Goal: Information Seeking & Learning: Find specific fact

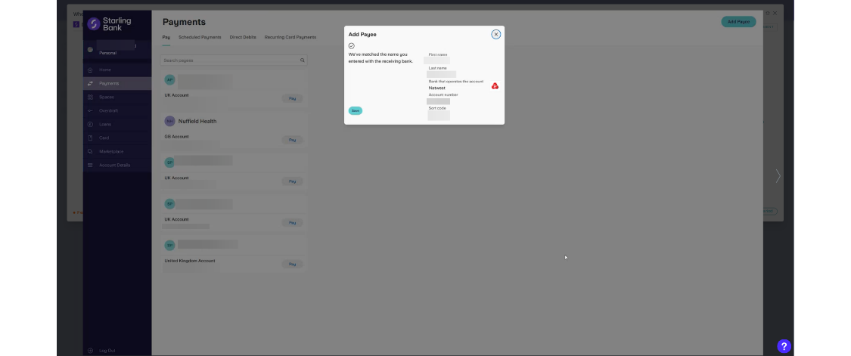
scroll to position [7109, 0]
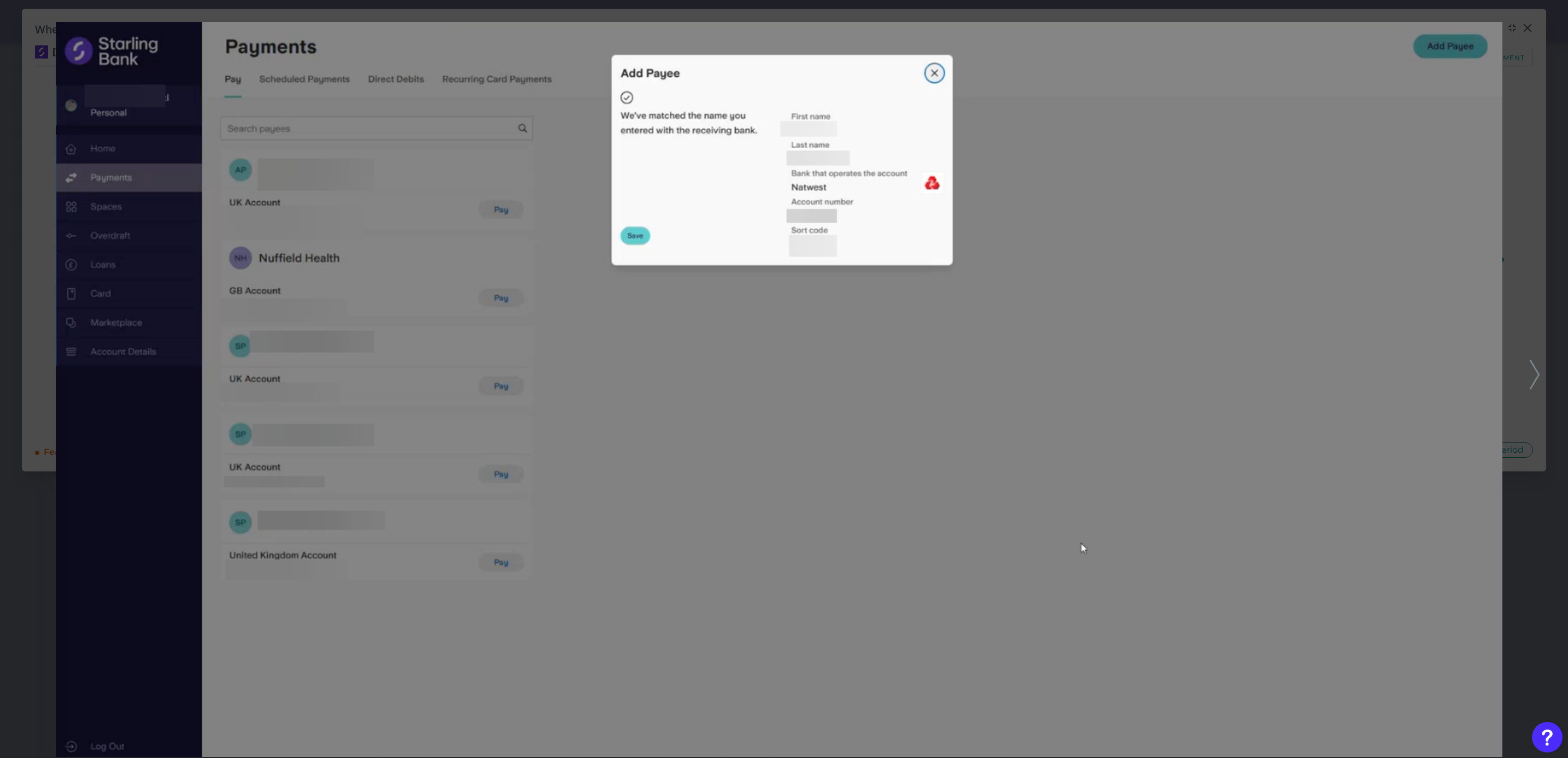
click at [1543, 217] on div at bounding box center [784, 379] width 1568 height 758
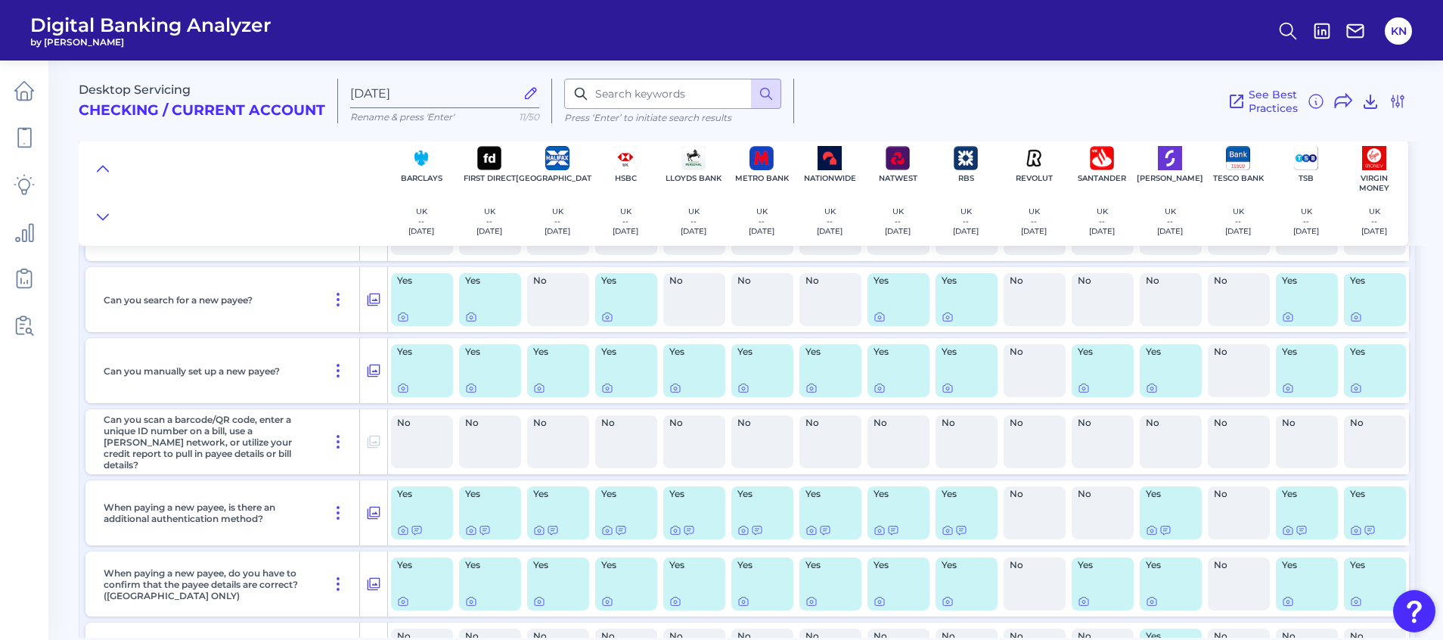
scroll to position [7450, 0]
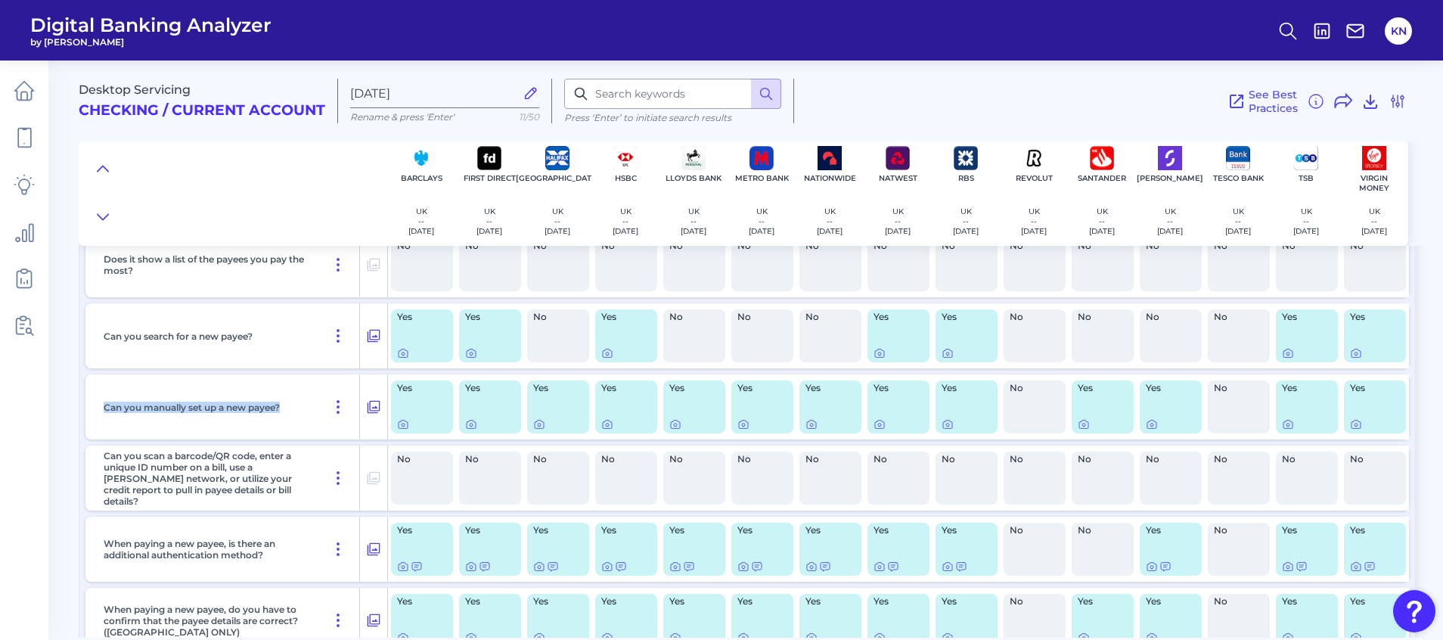
drag, startPoint x: 297, startPoint y: 407, endPoint x: 98, endPoint y: 410, distance: 198.9
click at [98, 410] on div "Can you manually set up a new payee?" at bounding box center [229, 406] width 262 height 65
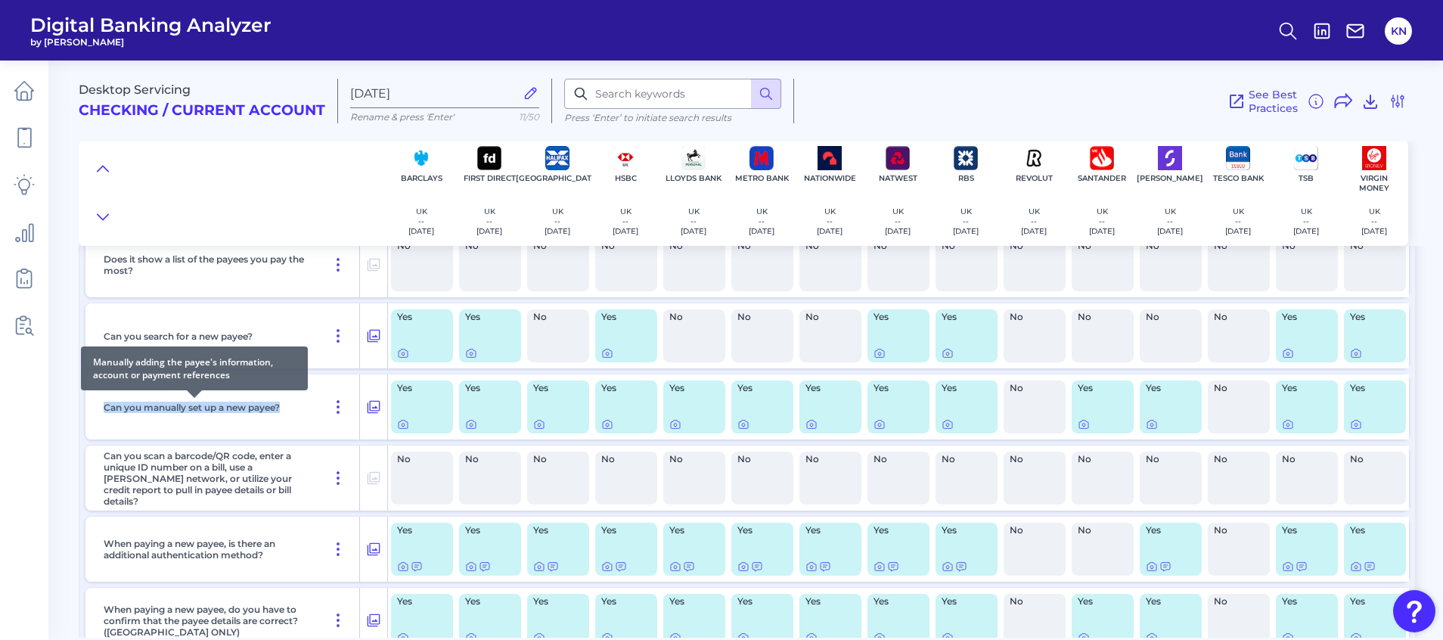
copy p "Can you manually set up a new payee?"
click at [236, 404] on p "Can you manually set up a new payee?" at bounding box center [192, 406] width 176 height 11
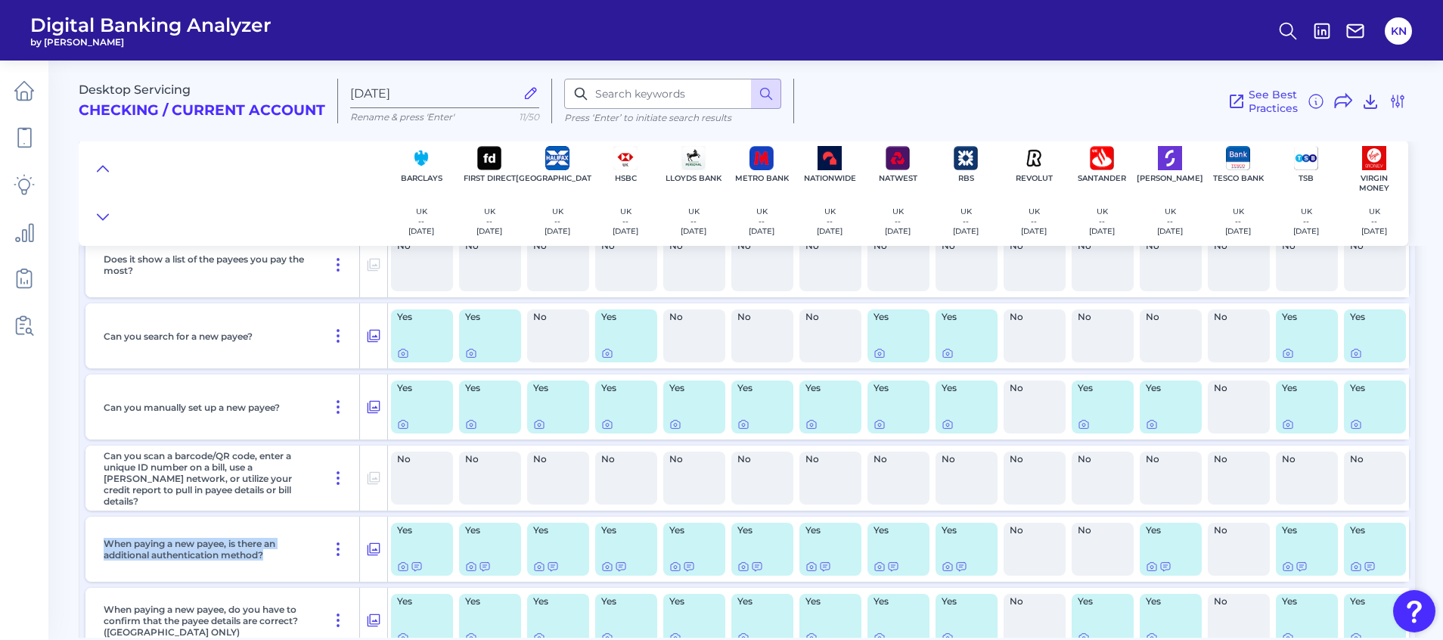
drag, startPoint x: 271, startPoint y: 555, endPoint x: 92, endPoint y: 542, distance: 178.9
click at [92, 542] on div "When paying a new payee, is there an additional authentication method?" at bounding box center [236, 548] width 302 height 65
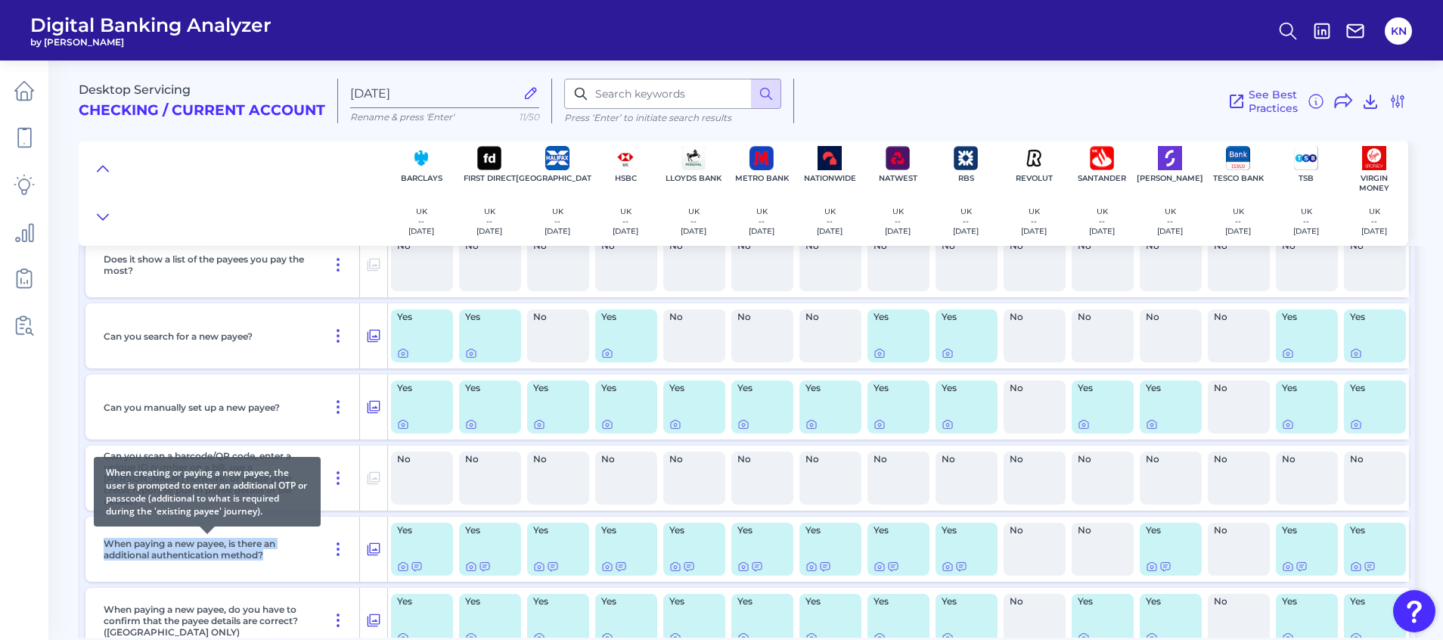
copy p "When paying a new payee, is there an additional authentication method?"
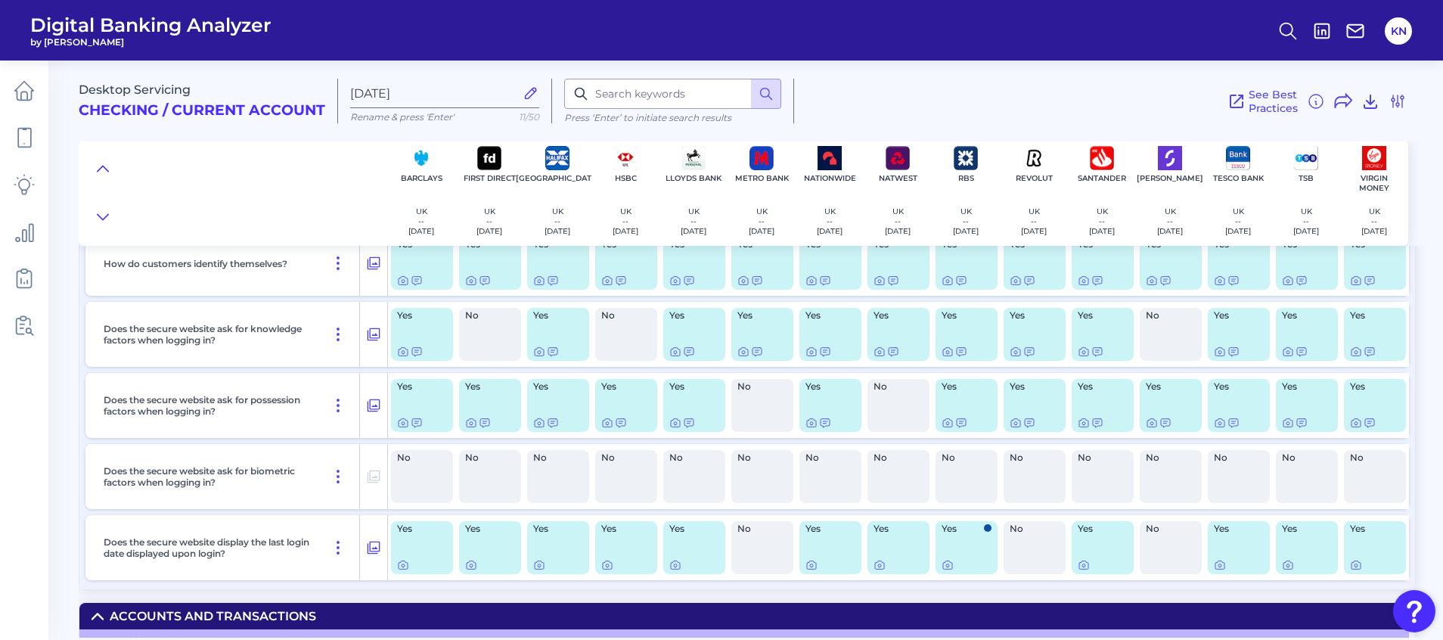
scroll to position [1588, 0]
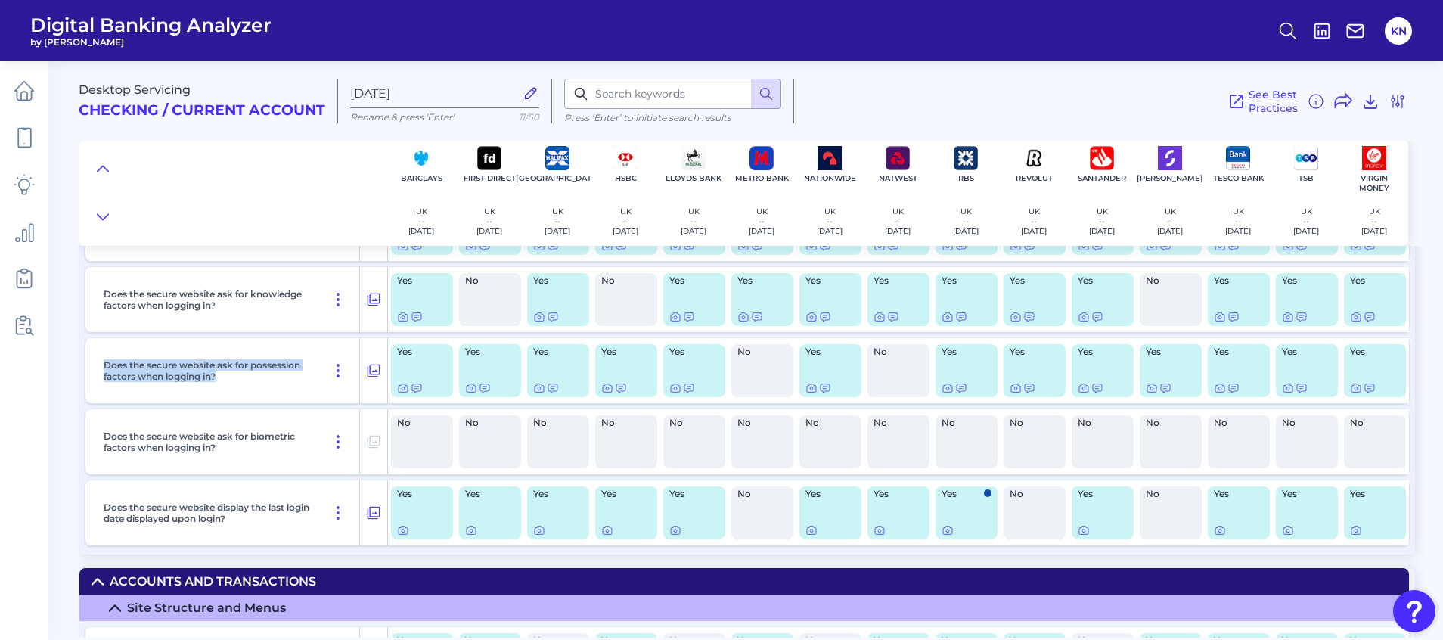
drag, startPoint x: 225, startPoint y: 380, endPoint x: 98, endPoint y: 367, distance: 127.6
click at [98, 367] on div "Does the secure website ask for possession factors when logging in?" at bounding box center [229, 370] width 262 height 65
copy p "Does the secure website ask for possession factors when logging in?"
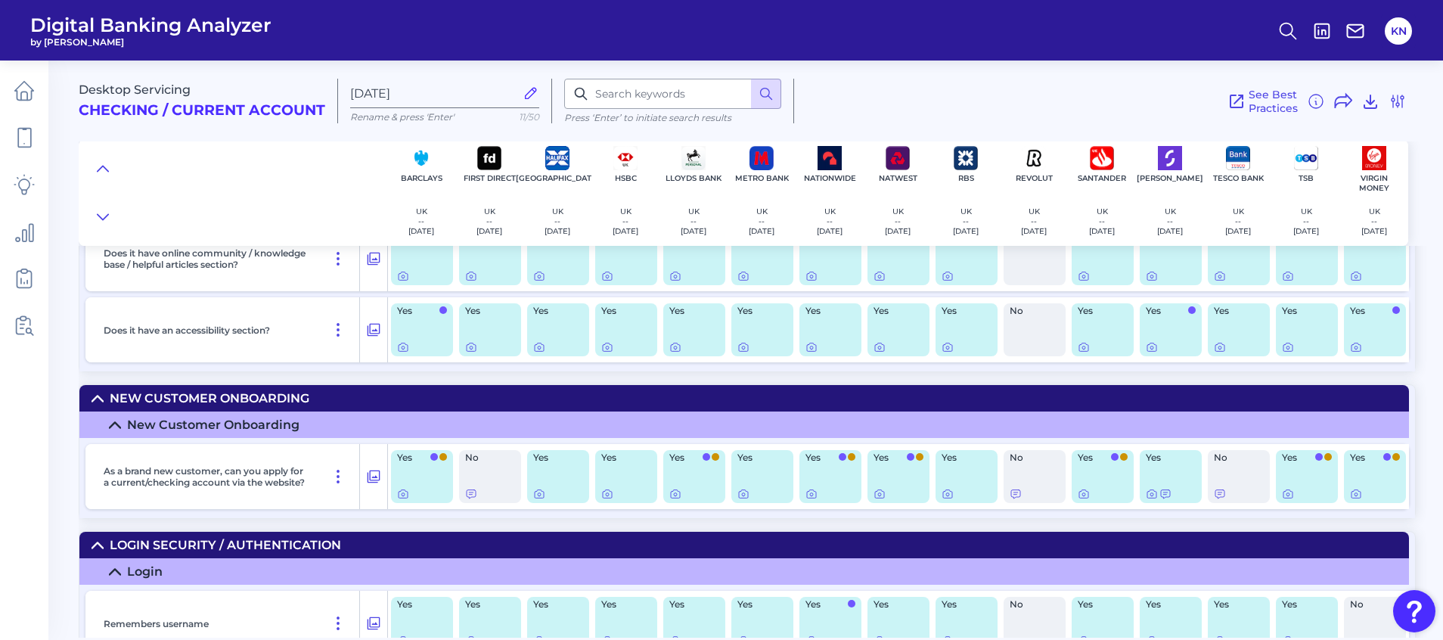
scroll to position [1134, 0]
